Goal: Transaction & Acquisition: Purchase product/service

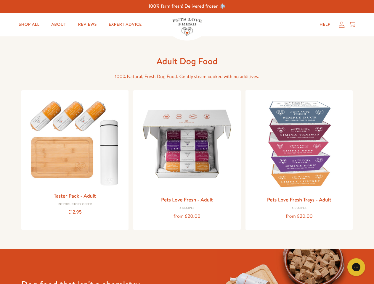
click at [356, 267] on icon "Gorgias live chat" at bounding box center [356, 267] width 6 height 6
